Goal: Entertainment & Leisure: Consume media (video, audio)

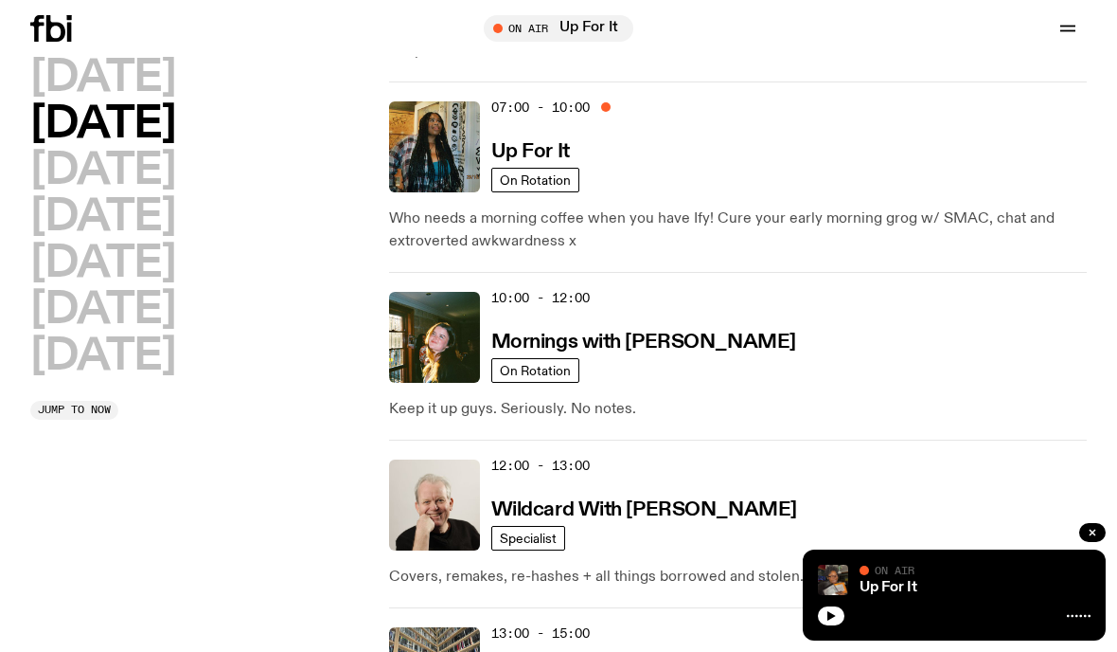
scroll to position [195, 0]
click at [159, 87] on h2 "[DATE]" at bounding box center [102, 78] width 145 height 43
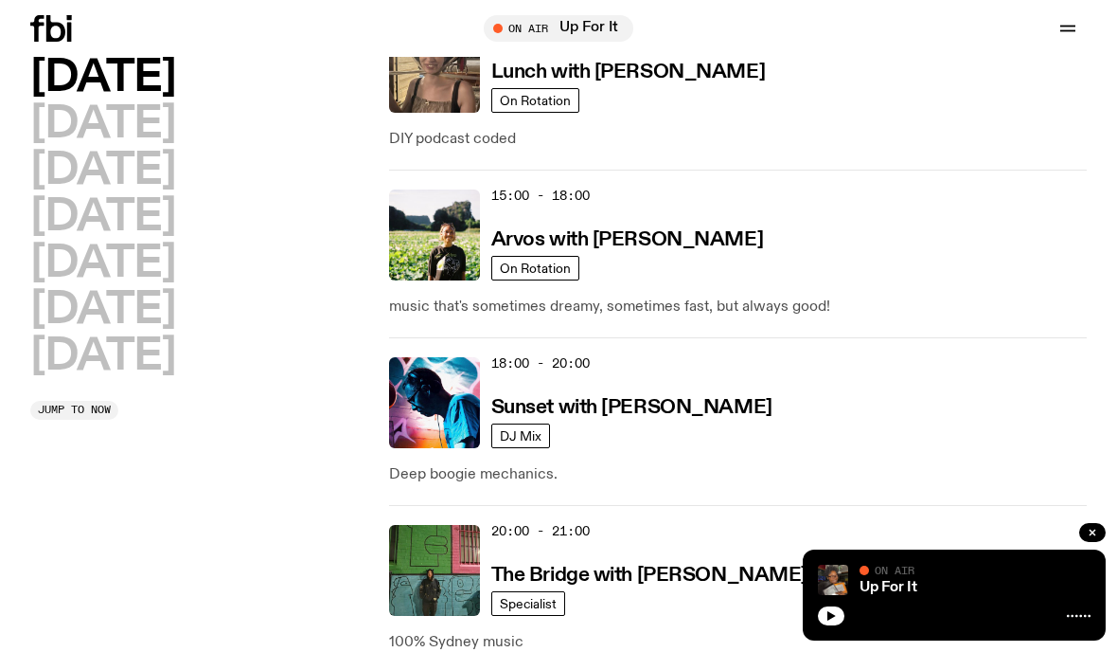
scroll to position [833, 0]
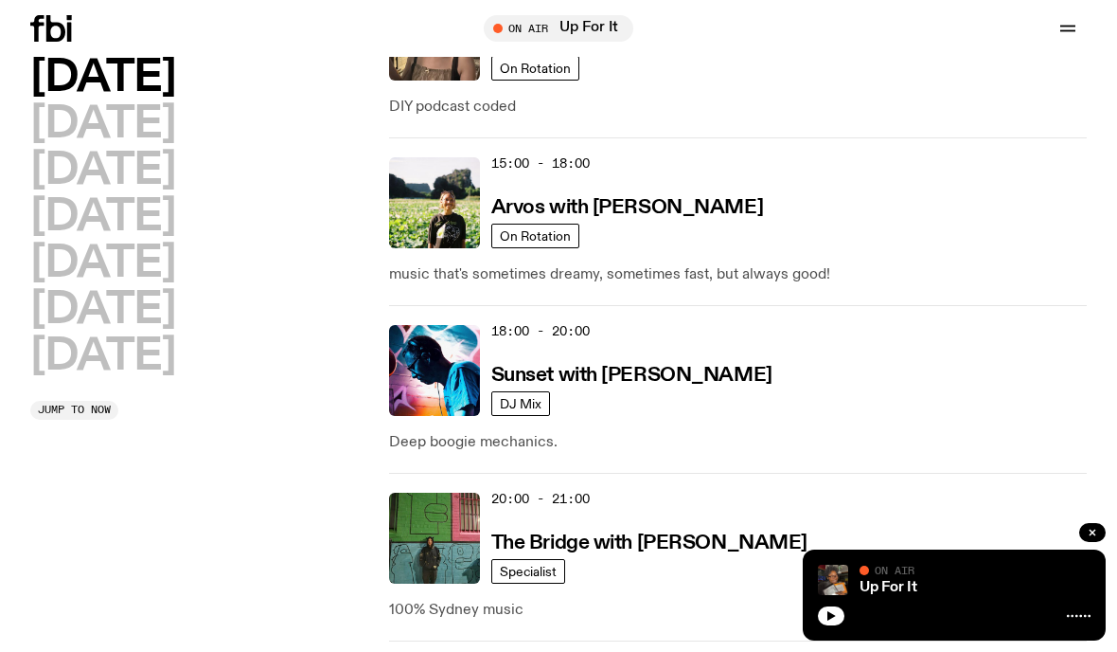
click at [732, 383] on h3 "Sunset with [PERSON_NAME]" at bounding box center [631, 376] width 281 height 20
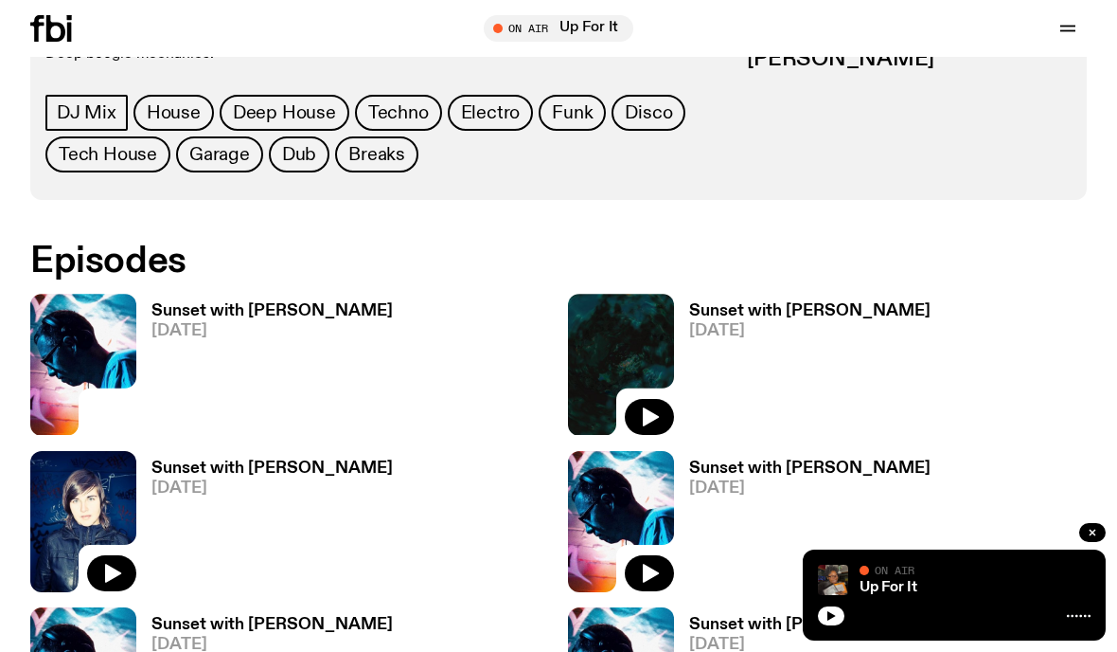
scroll to position [938, 0]
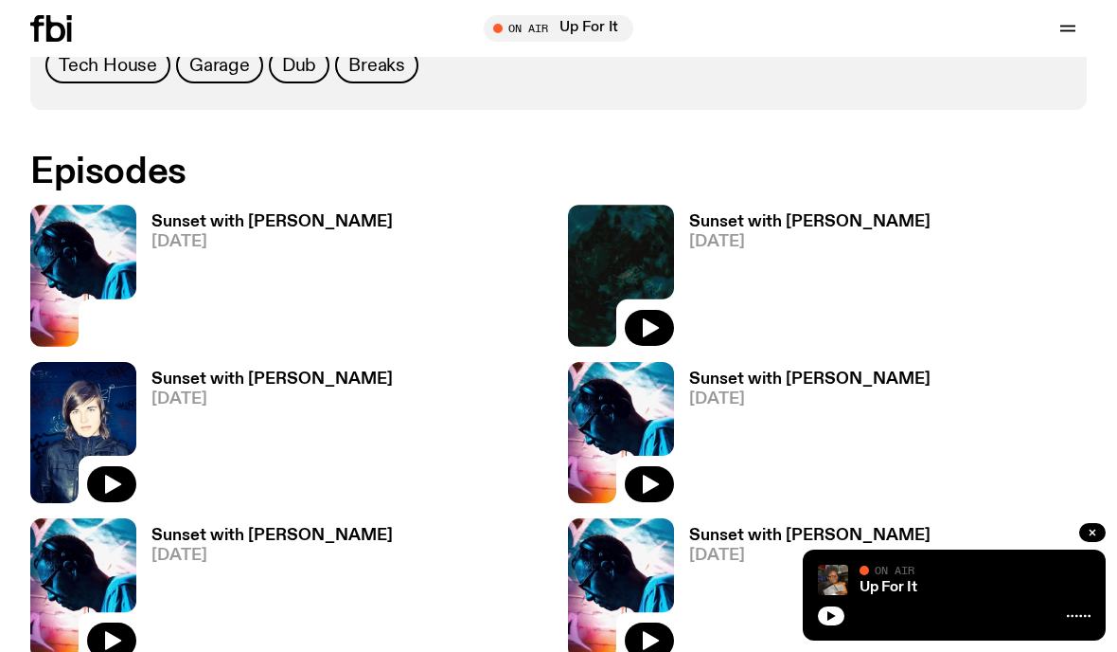
click at [305, 214] on h3 "Sunset with [PERSON_NAME]" at bounding box center [272, 222] width 241 height 16
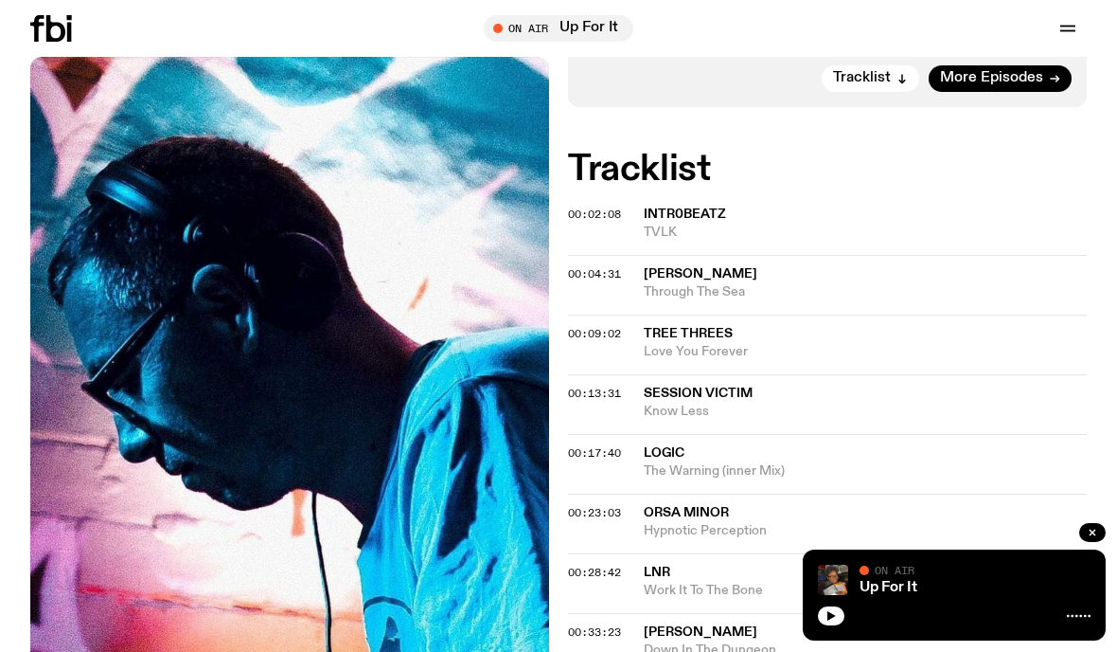
scroll to position [473, 0]
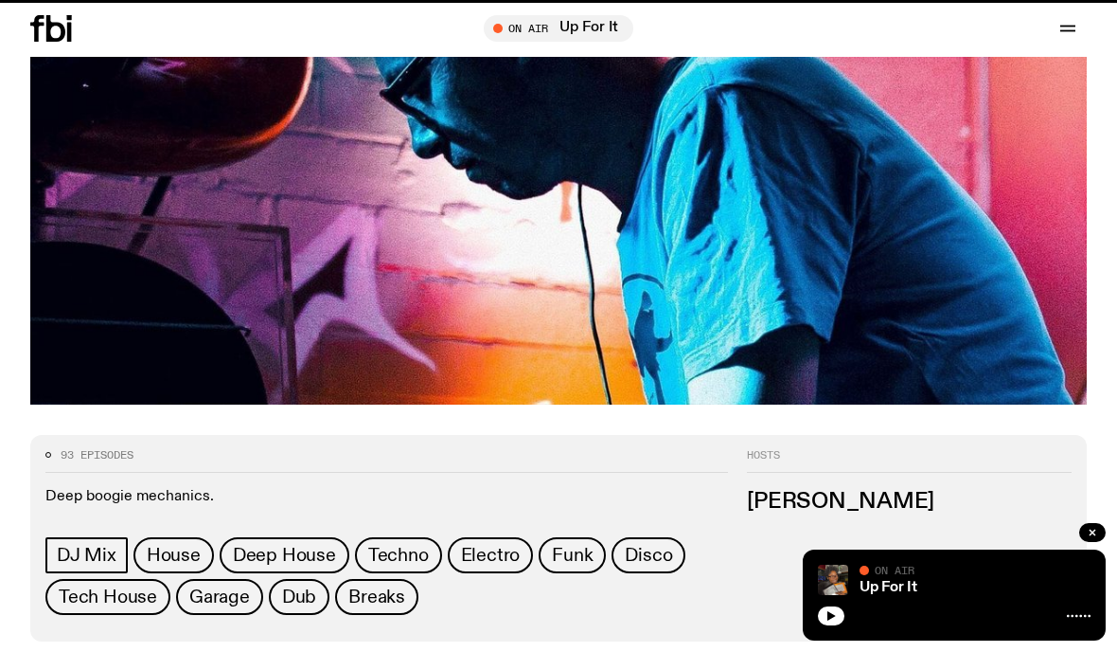
scroll to position [1004, 0]
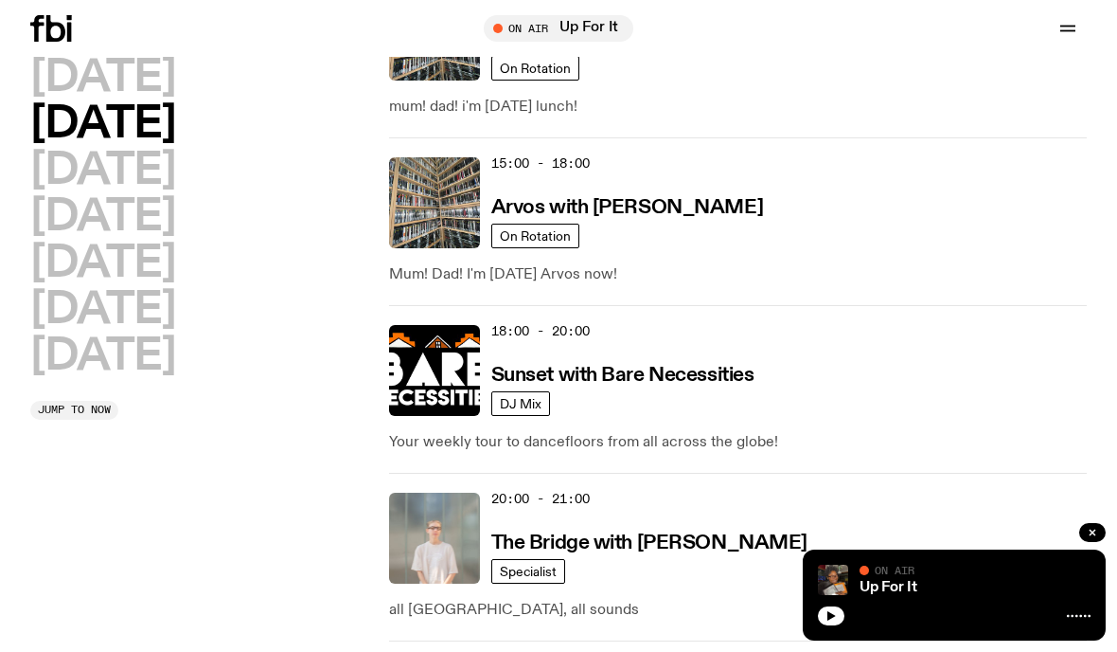
click at [141, 357] on h2 "[DATE]" at bounding box center [102, 356] width 145 height 43
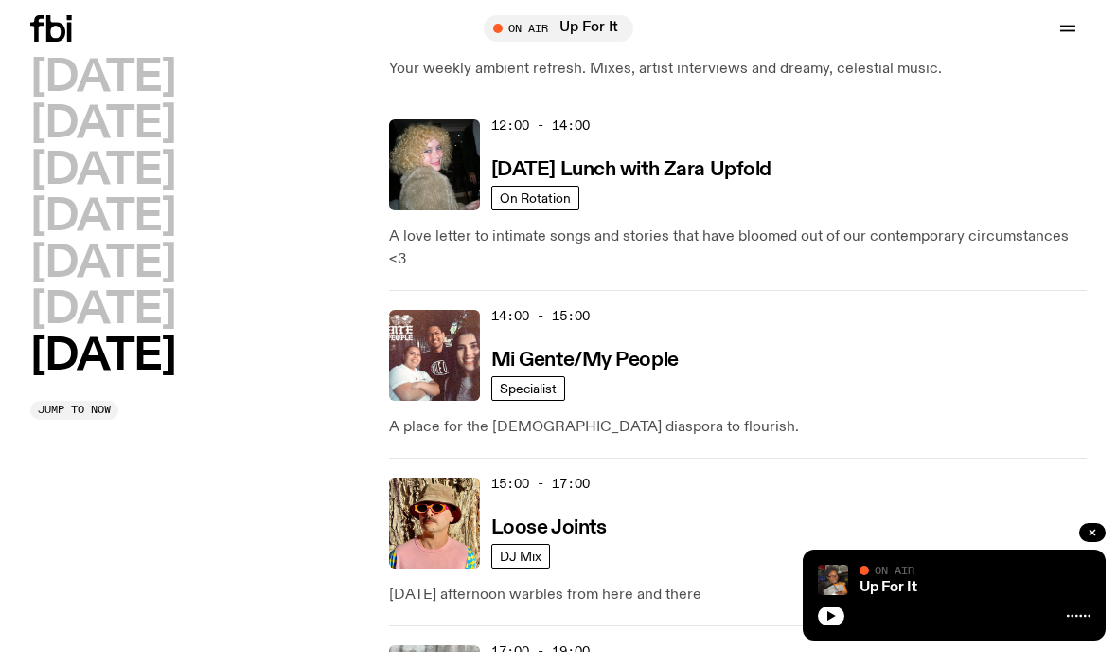
scroll to position [1212, 0]
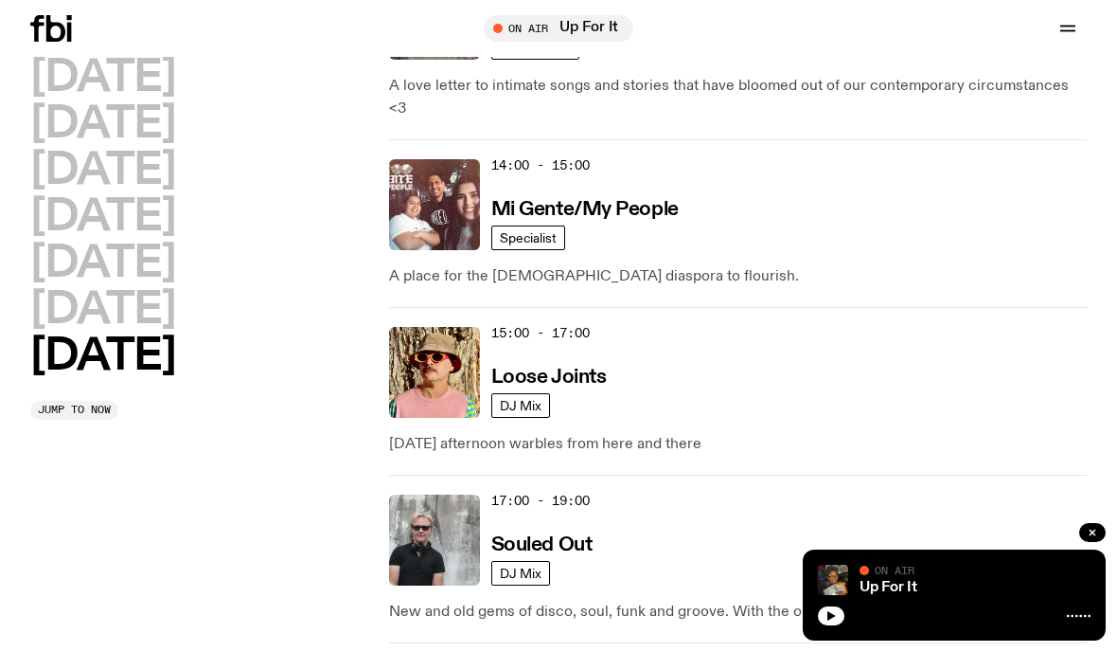
click at [741, 378] on div "15:00 - 17:00 Loose Joints" at bounding box center [789, 372] width 596 height 91
click at [604, 367] on h3 "Loose Joints" at bounding box center [549, 377] width 116 height 20
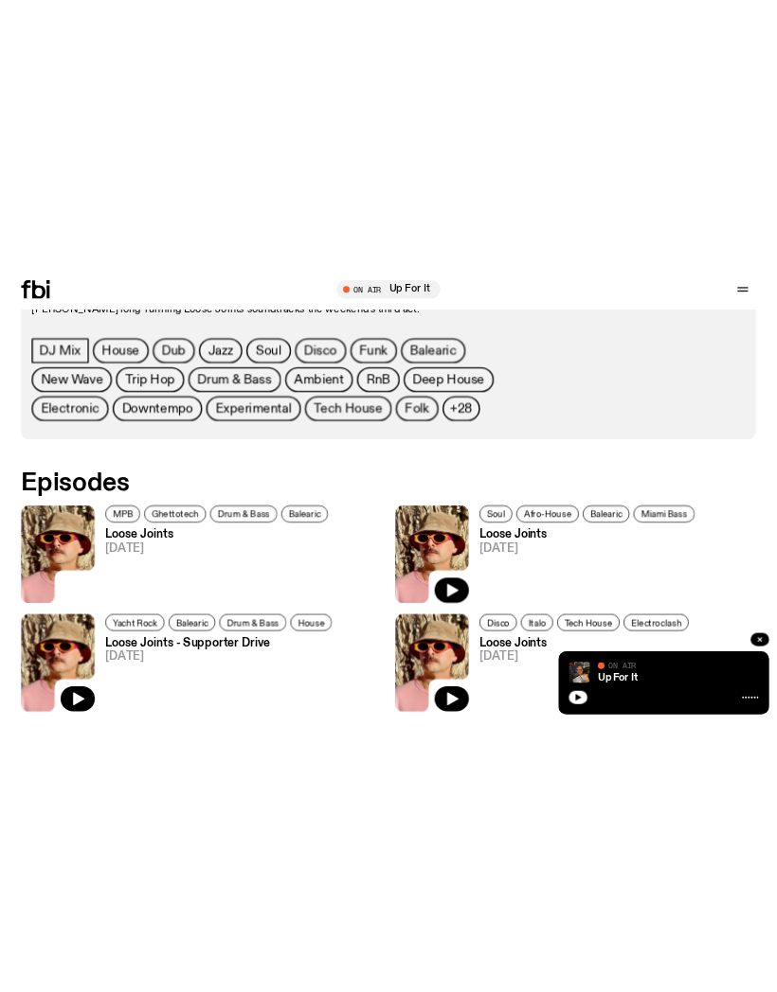
scroll to position [855, 0]
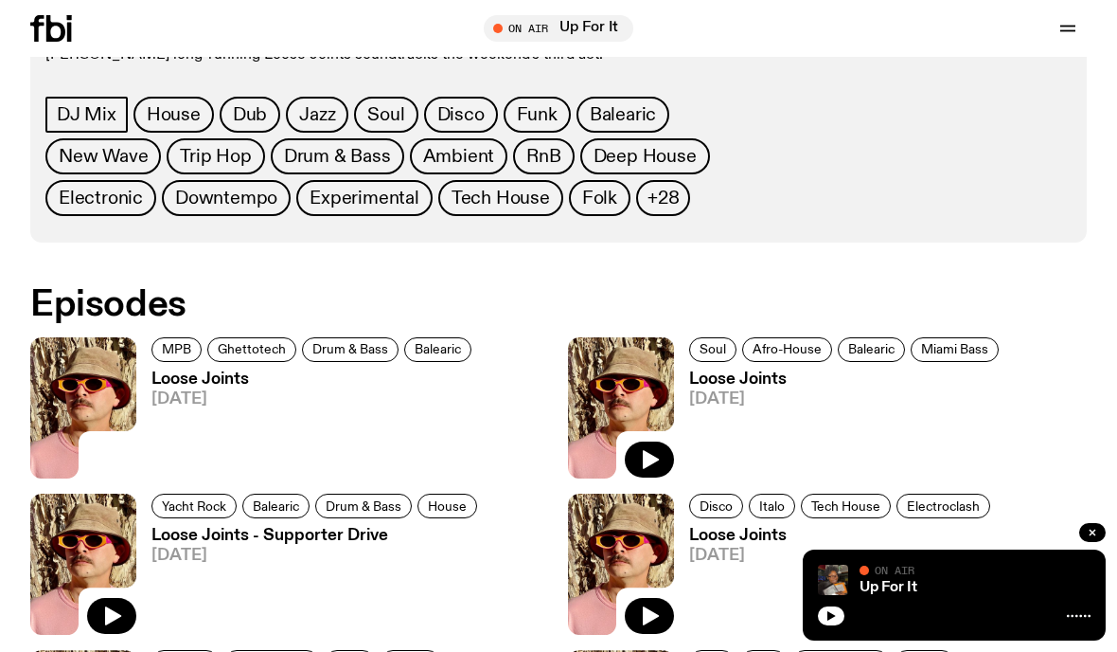
click at [992, 595] on div "Up For It" at bounding box center [973, 587] width 235 height 14
click at [831, 640] on div "Up For It On Air On Air" at bounding box center [954, 594] width 303 height 91
click at [840, 625] on button "button" at bounding box center [831, 615] width 27 height 19
